Goal: Navigation & Orientation: Understand site structure

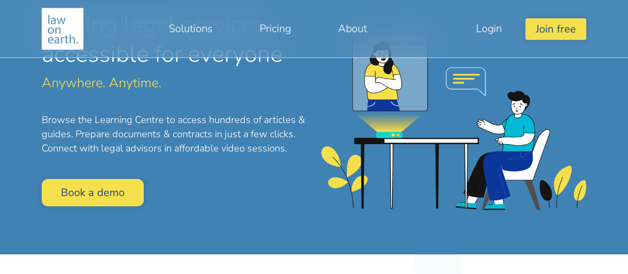
scroll to position [102, 0]
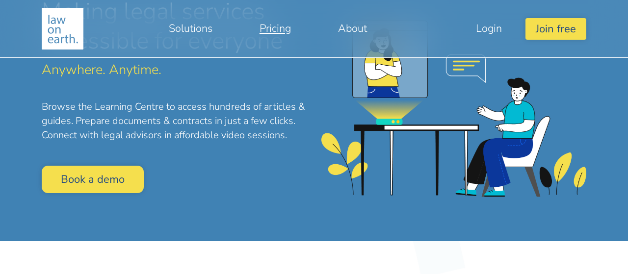
click at [267, 32] on link "Pricing" at bounding box center [275, 29] width 78 height 24
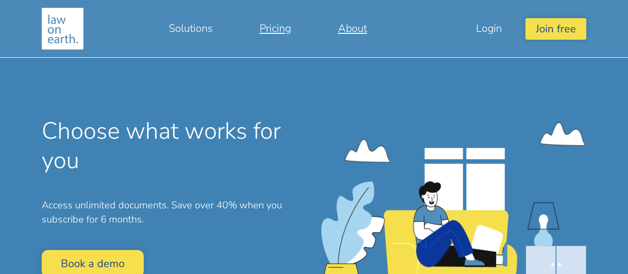
click at [365, 23] on link "About" at bounding box center [352, 29] width 76 height 24
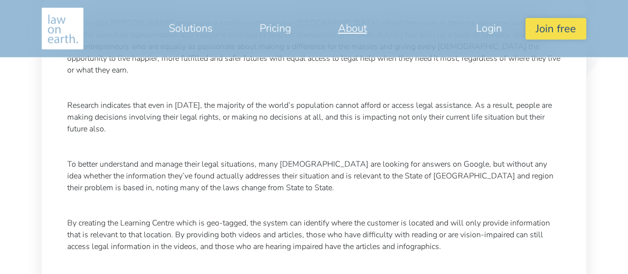
scroll to position [357, 0]
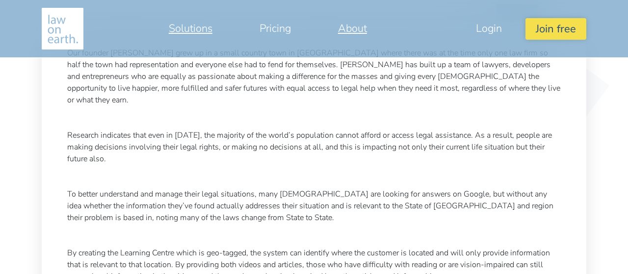
click at [174, 26] on link "Solutions" at bounding box center [190, 29] width 91 height 24
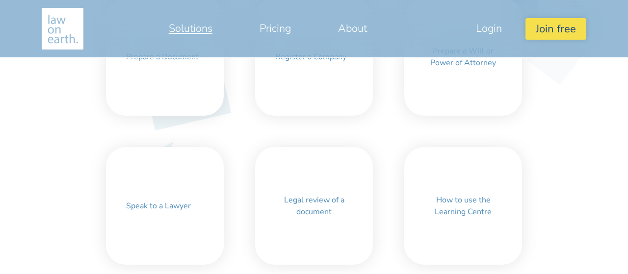
scroll to position [473, 0]
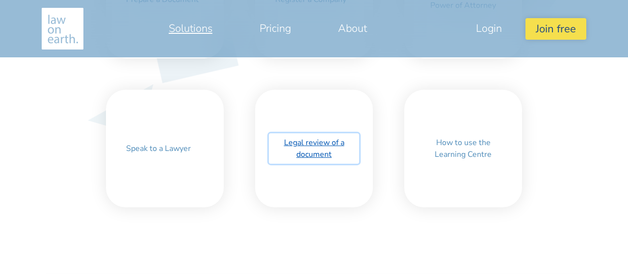
click at [329, 142] on link "Legal review of a document" at bounding box center [314, 148] width 90 height 30
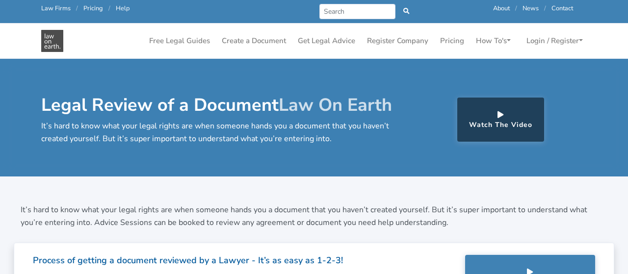
click at [56, 37] on img at bounding box center [52, 41] width 22 height 22
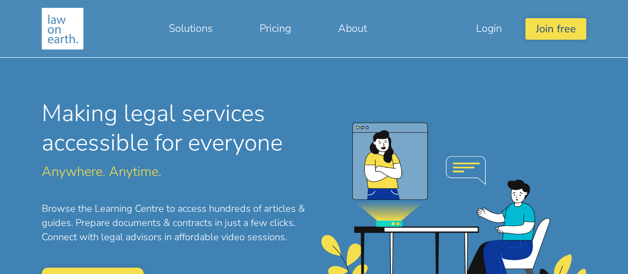
click at [587, 97] on div "Making legal services accessible for everyone Anywhere. Anytime. Browse the Lea…" at bounding box center [313, 171] width 559 height 343
